Goal: Information Seeking & Learning: Stay updated

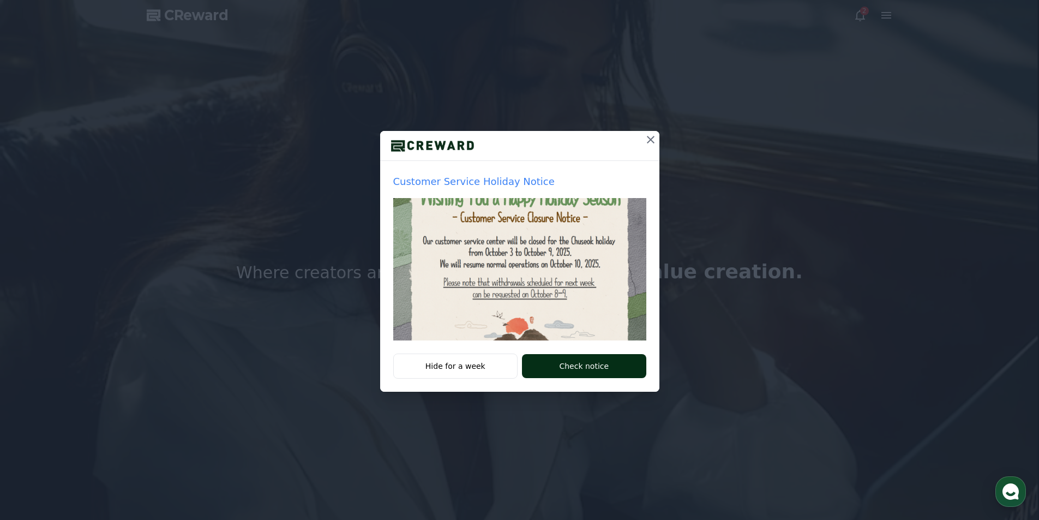
click at [563, 369] on button "Check notice" at bounding box center [584, 366] width 124 height 24
click at [572, 378] on div "Hide for a week Check notice" at bounding box center [519, 372] width 279 height 38
click at [593, 367] on button "Check notice" at bounding box center [584, 366] width 124 height 24
click at [647, 137] on icon at bounding box center [650, 139] width 13 height 13
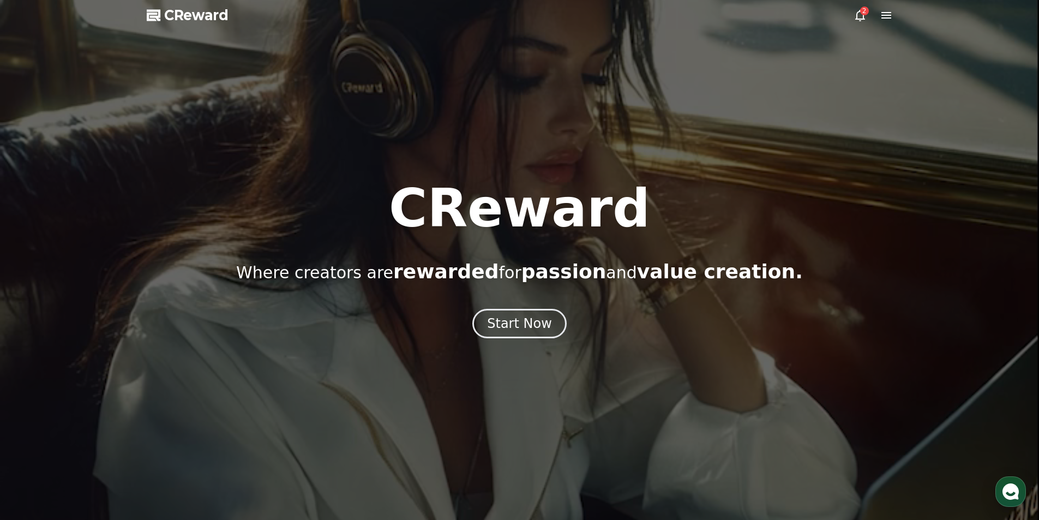
click at [864, 9] on div "2" at bounding box center [864, 11] width 9 height 9
click at [550, 328] on div "Start Now" at bounding box center [519, 323] width 68 height 19
click at [859, 20] on icon at bounding box center [860, 15] width 10 height 11
click at [859, 16] on icon at bounding box center [860, 15] width 13 height 13
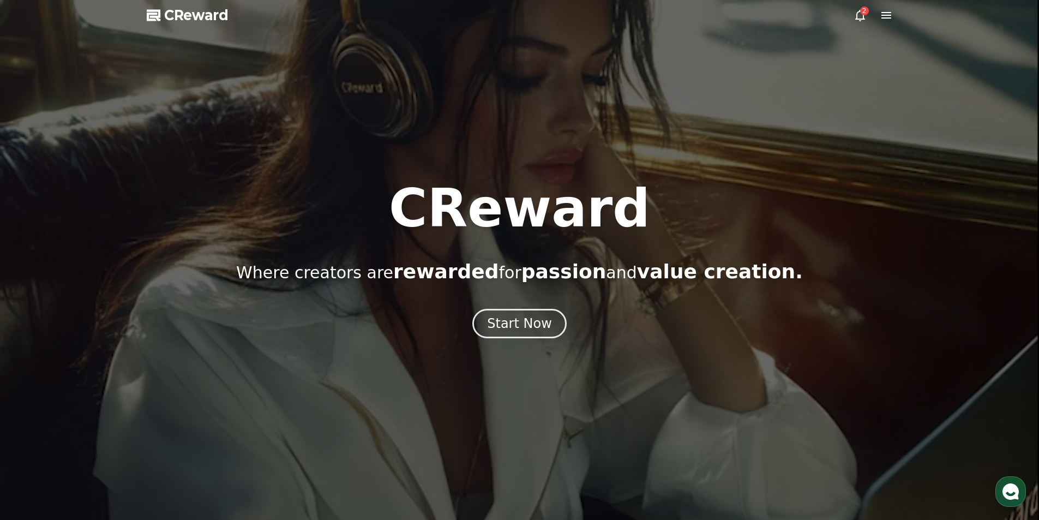
drag, startPoint x: 297, startPoint y: 99, endPoint x: 143, endPoint y: 104, distance: 153.9
click at [143, 104] on div at bounding box center [519, 260] width 1039 height 520
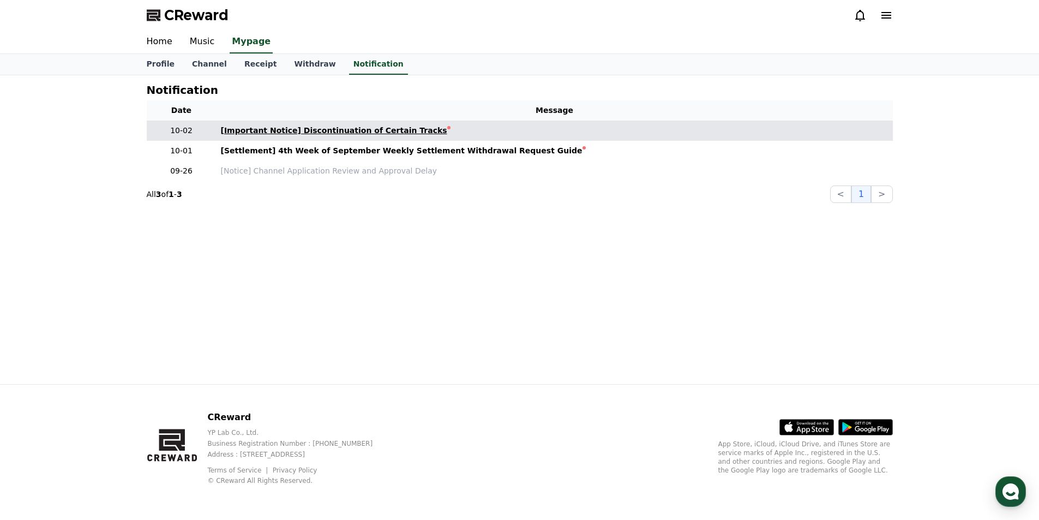
click at [325, 134] on div "[Important Notice] Discontinuation of Certain Tracks" at bounding box center [334, 130] width 226 height 11
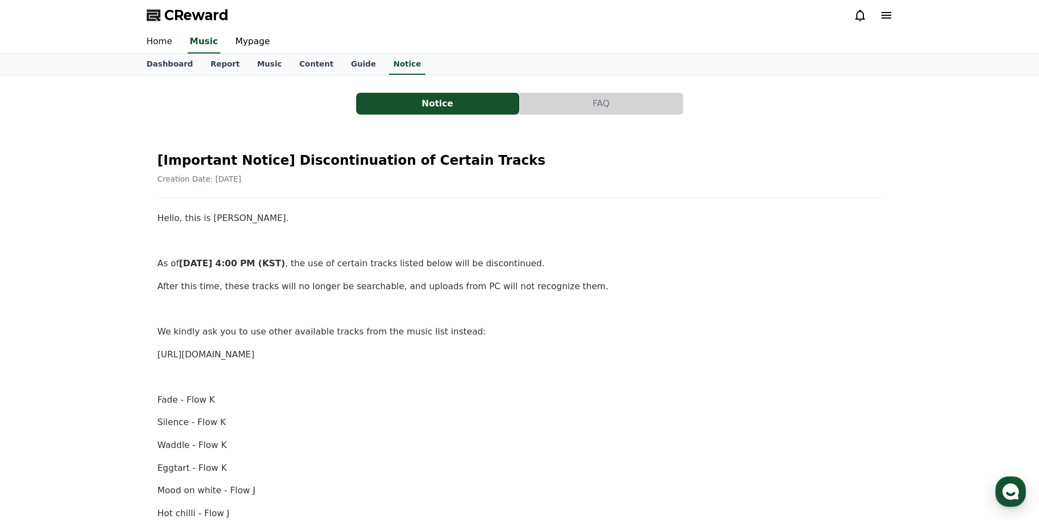
click at [159, 40] on link "Home" at bounding box center [159, 42] width 43 height 23
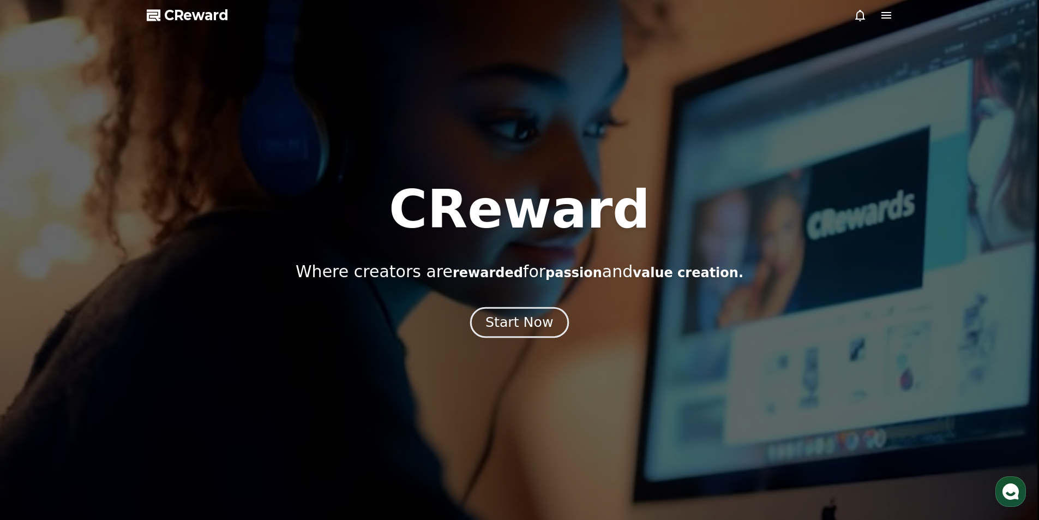
click at [539, 331] on button "Start Now" at bounding box center [519, 322] width 99 height 31
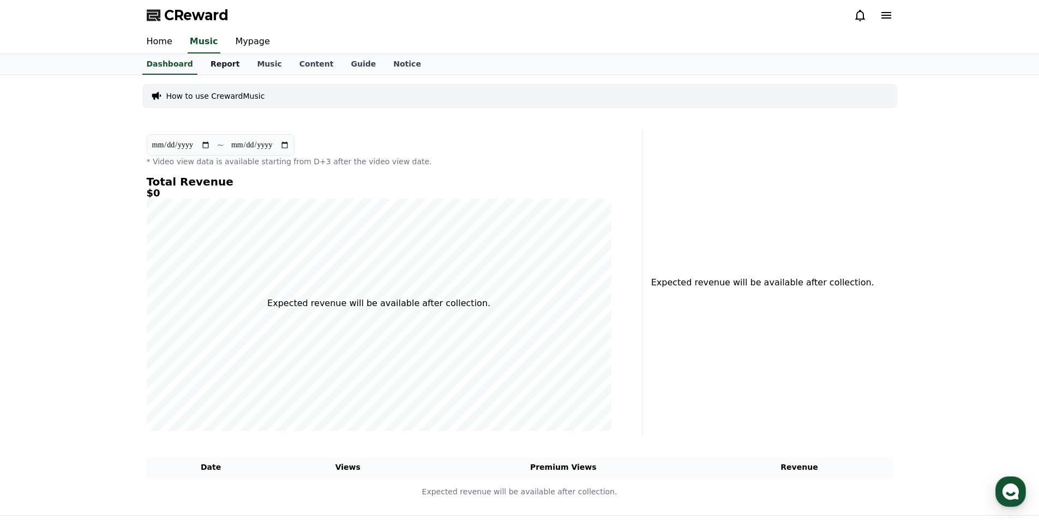
click at [202, 60] on link "Report" at bounding box center [225, 64] width 47 height 21
